Goal: Find specific page/section: Find specific page/section

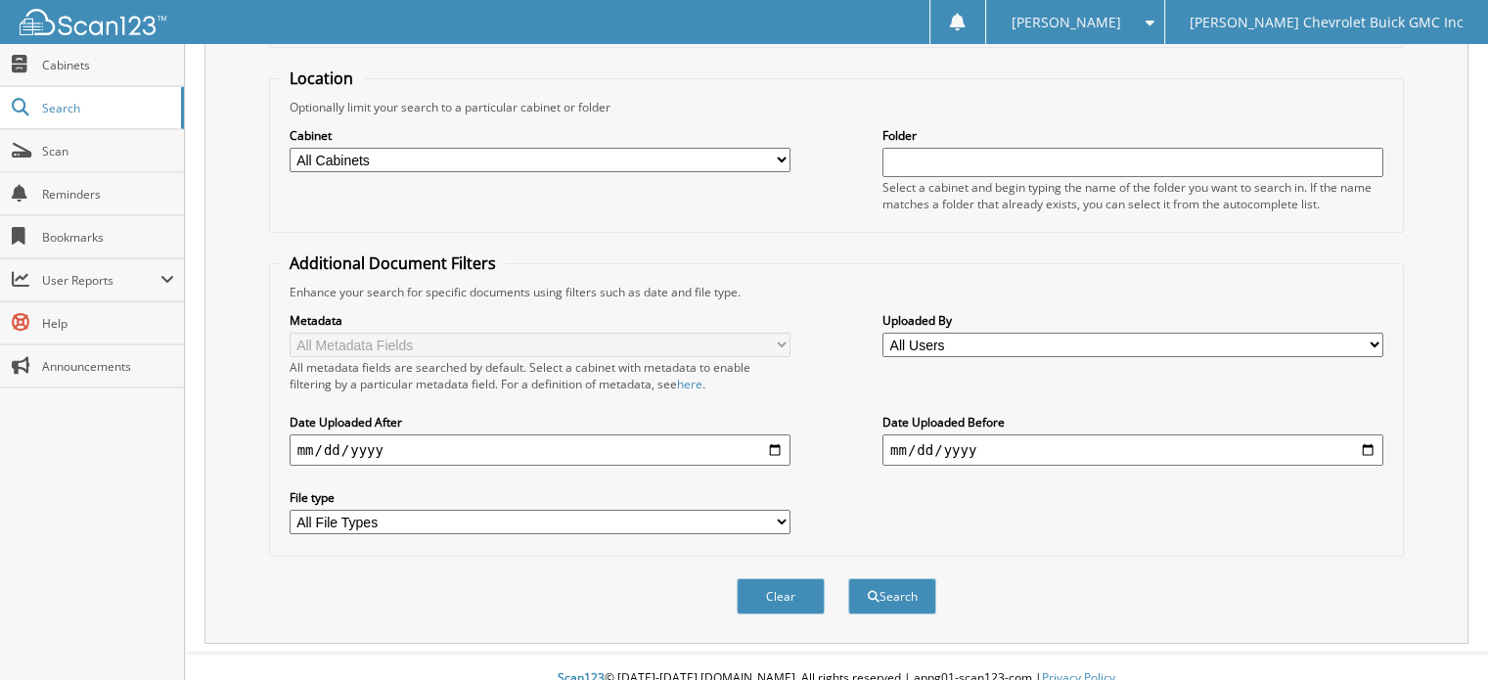
scroll to position [190, 0]
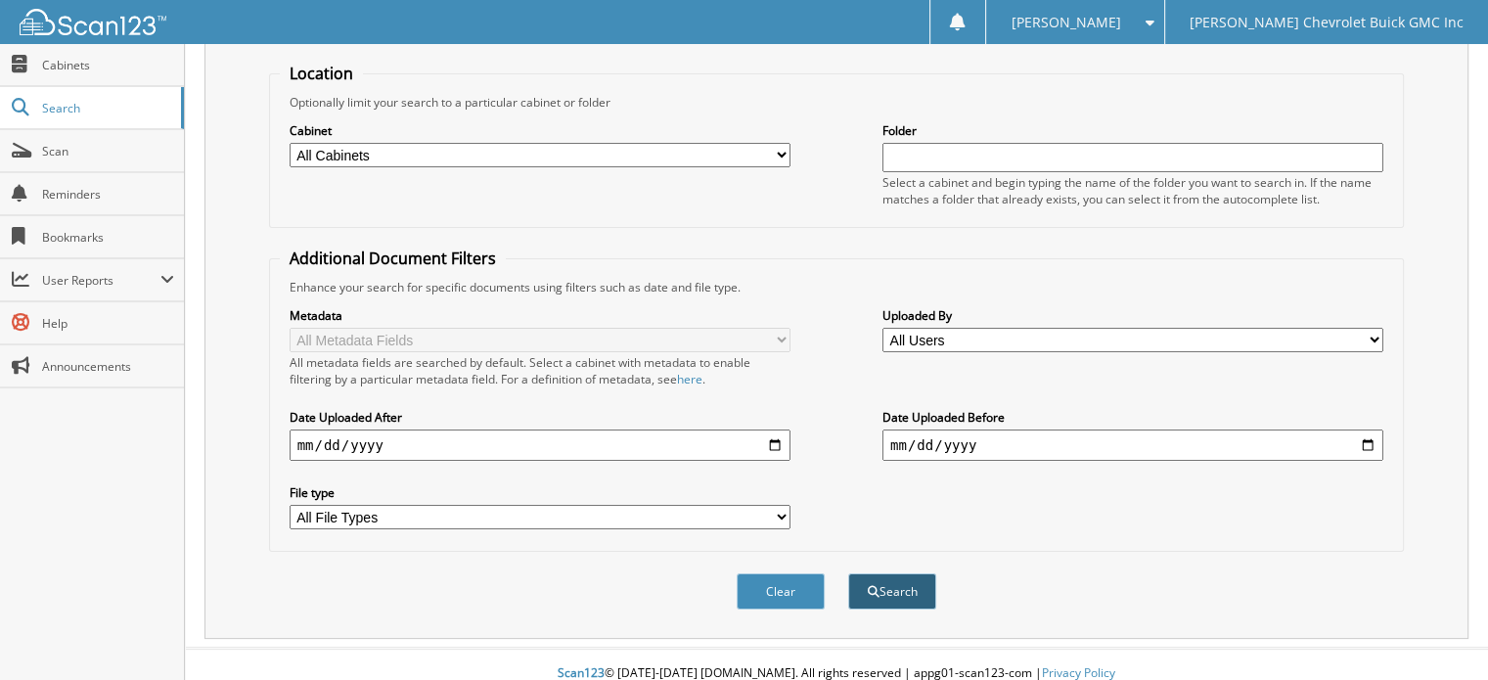
type input "b47887"
click at [909, 573] on button "Search" at bounding box center [892, 591] width 88 height 36
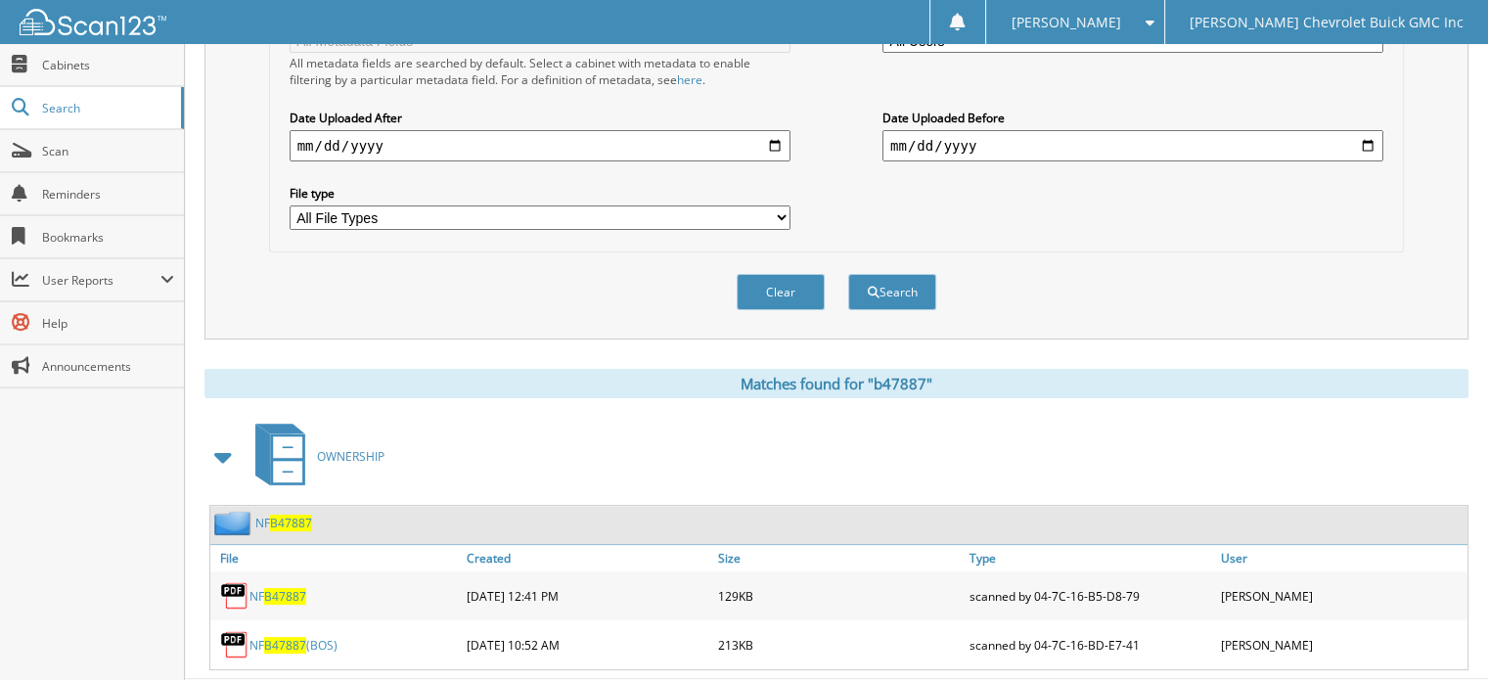
scroll to position [517, 0]
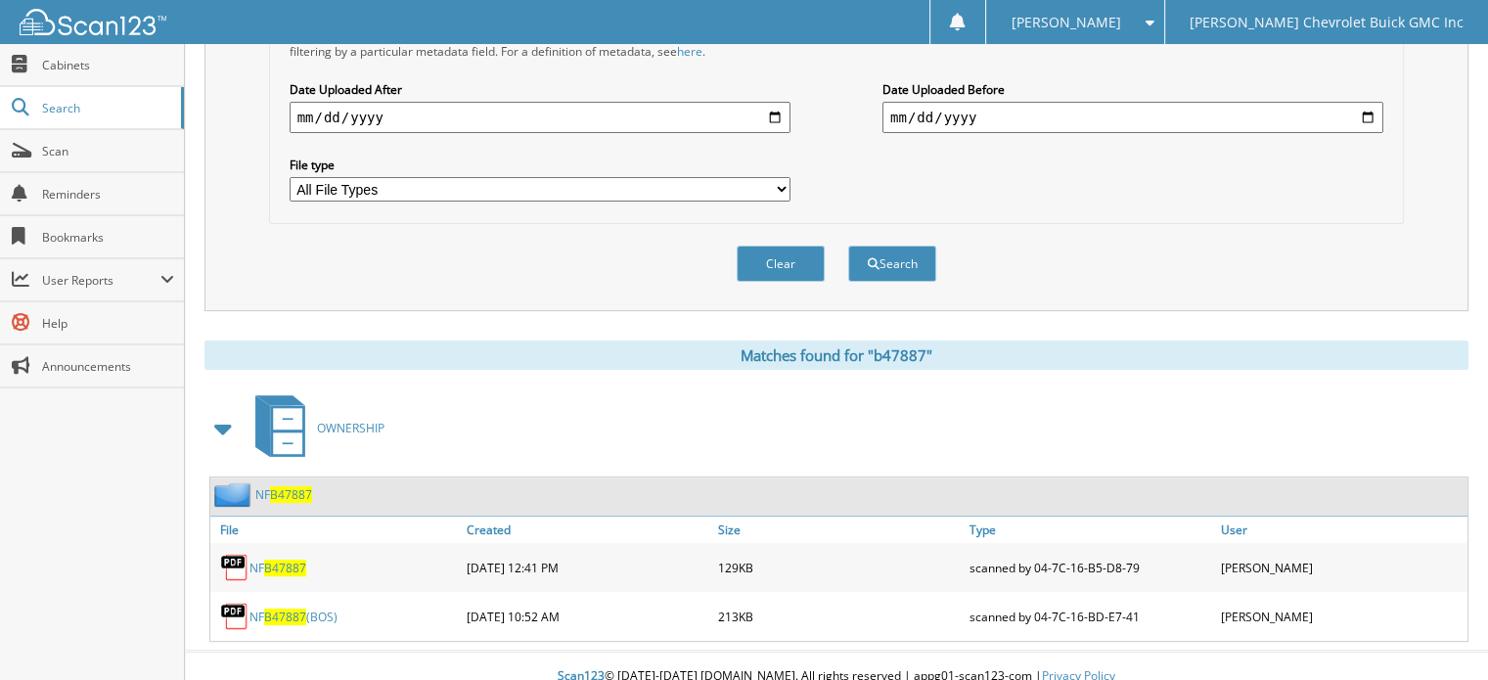
click at [308, 608] on link "NF B47887 (BOS)" at bounding box center [293, 616] width 88 height 17
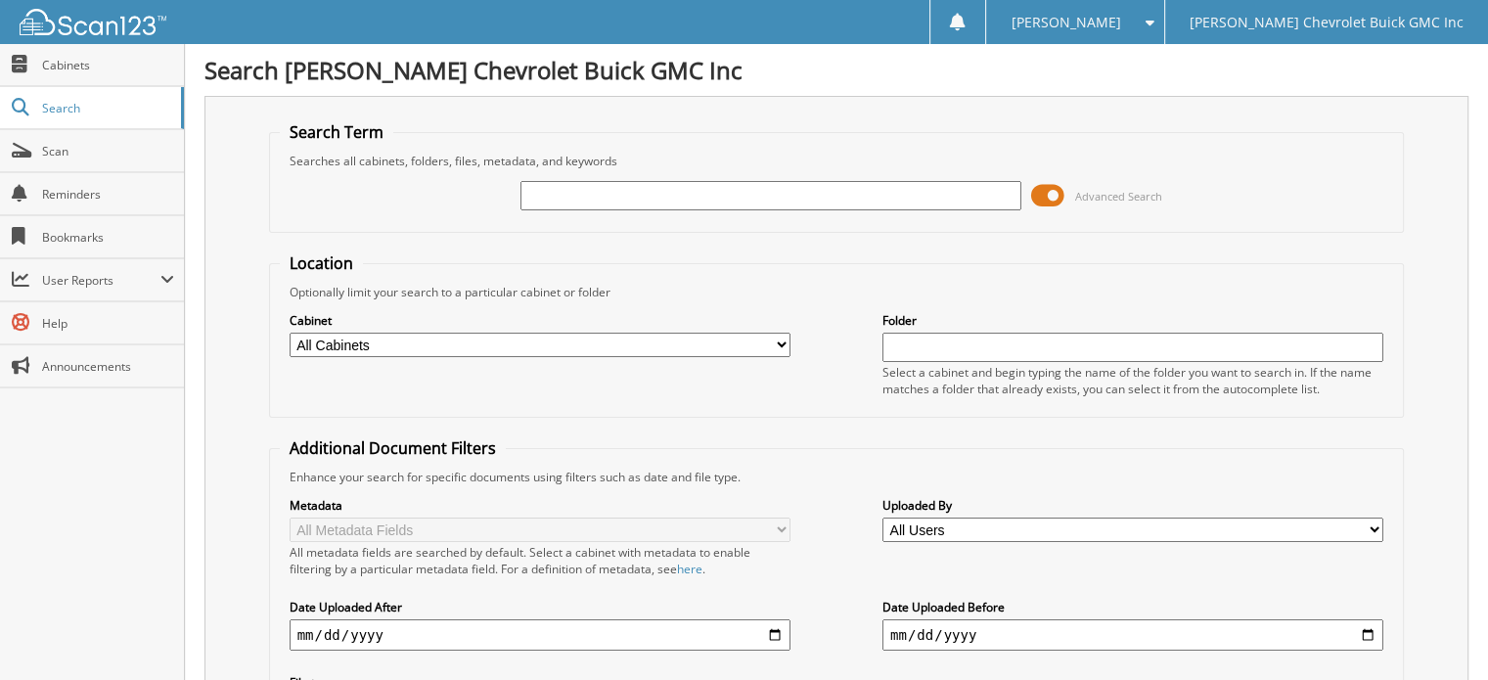
click at [580, 191] on input "text" at bounding box center [770, 195] width 501 height 29
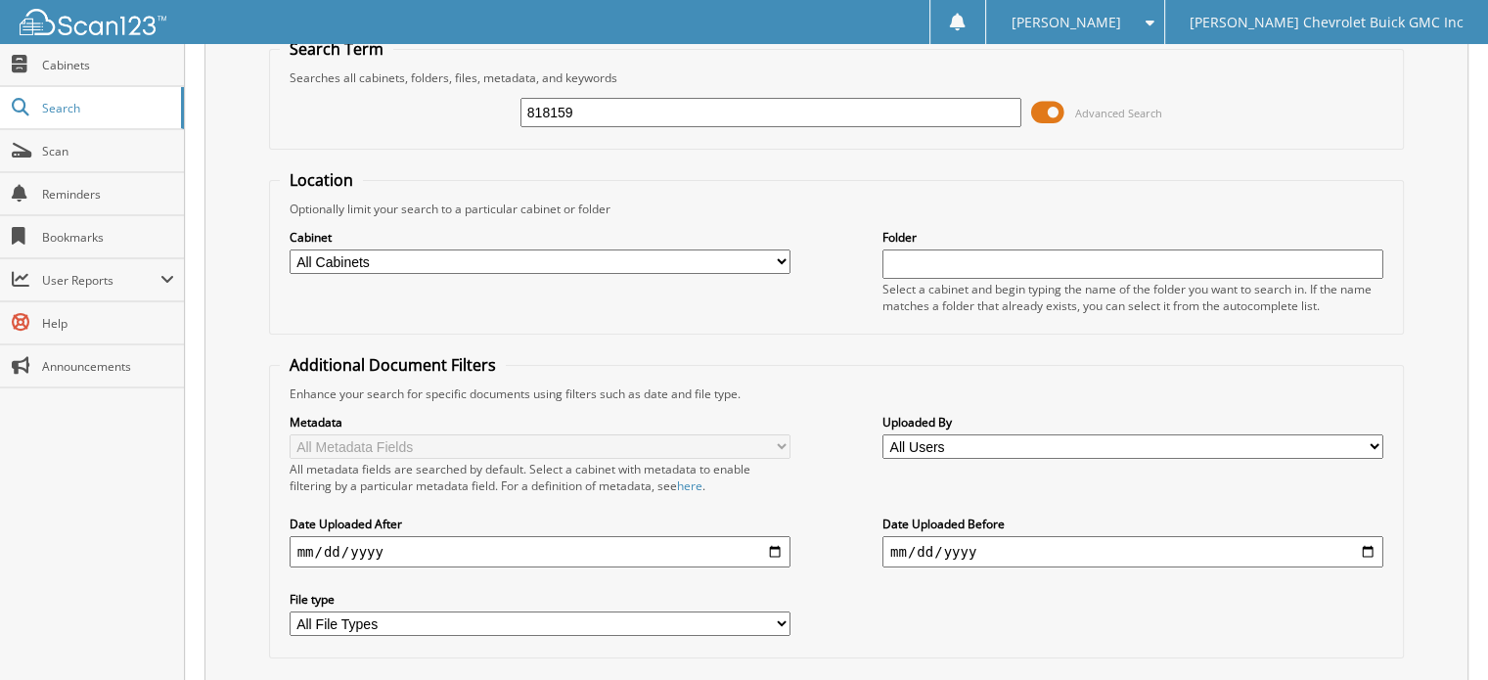
scroll to position [190, 0]
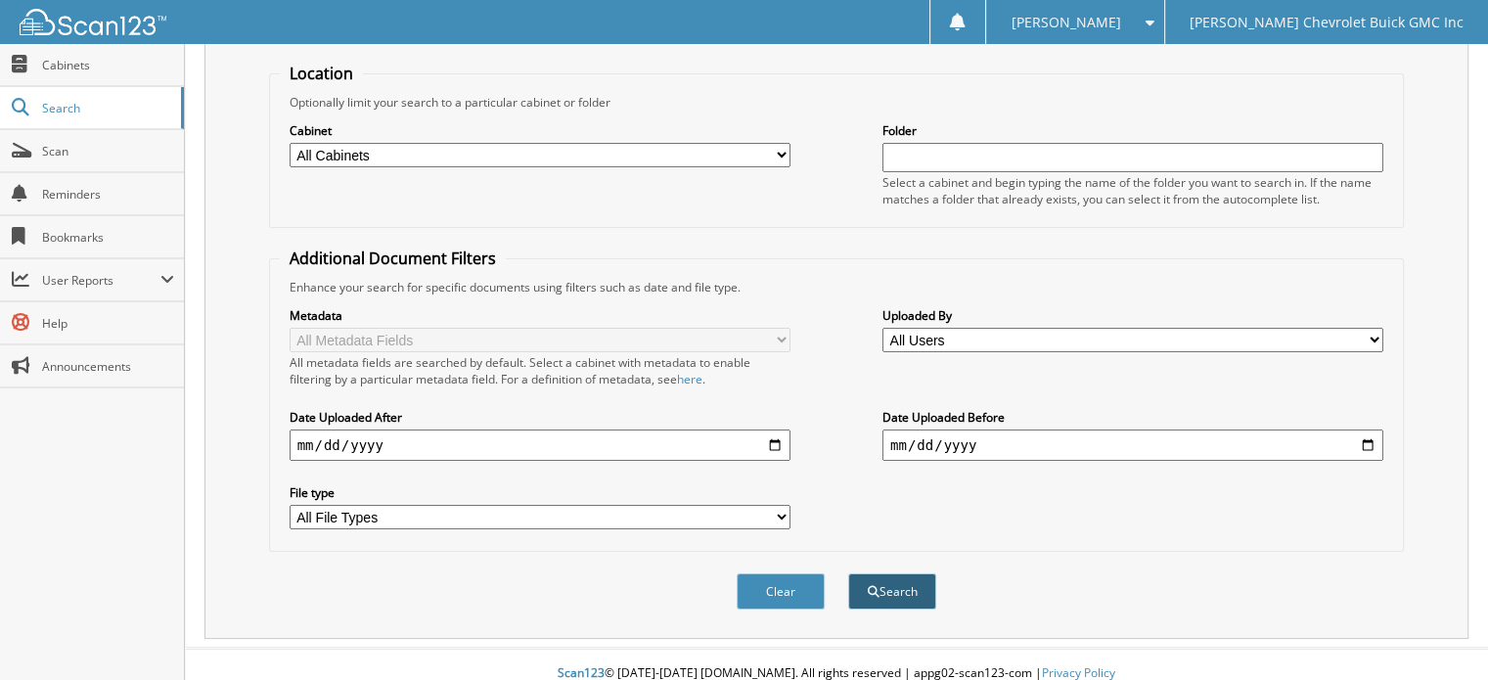
type input "818159"
click at [898, 576] on button "Search" at bounding box center [892, 591] width 88 height 36
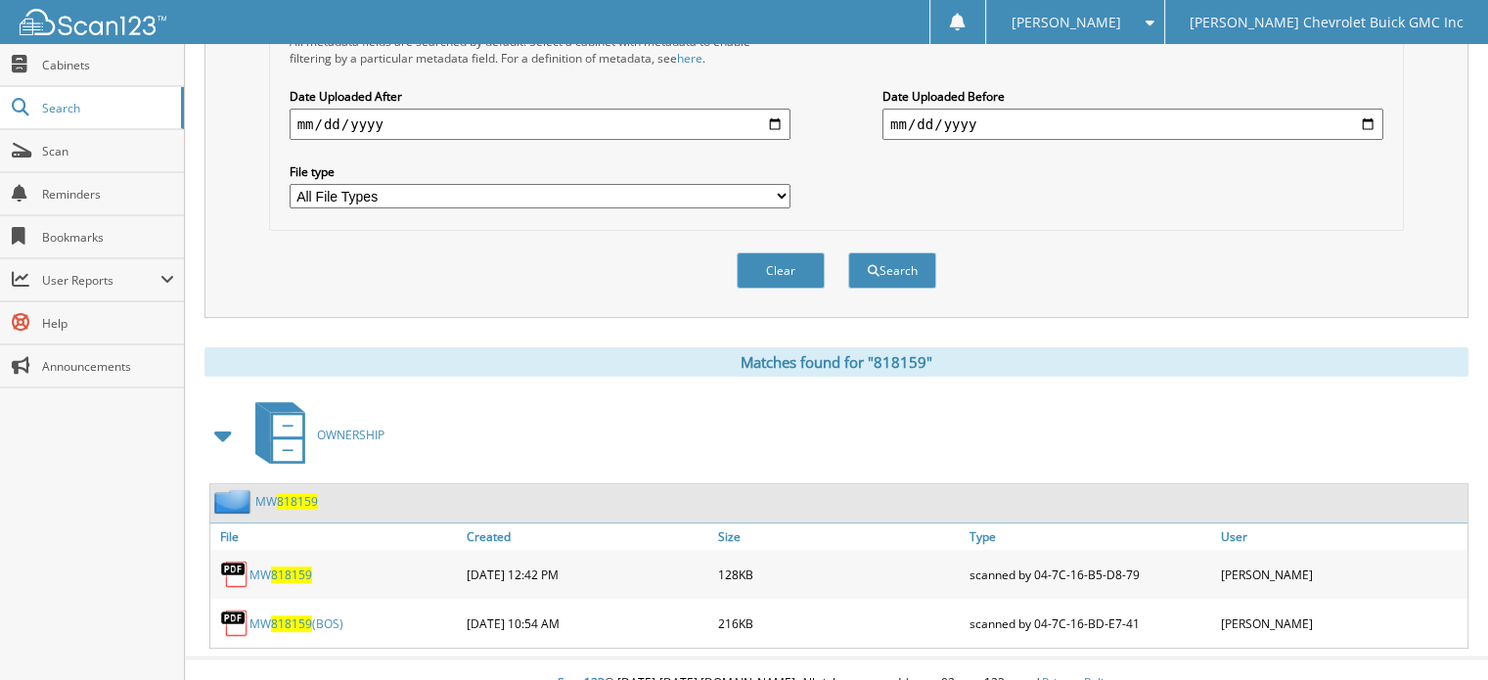
scroll to position [517, 0]
